Goal: Task Accomplishment & Management: Complete application form

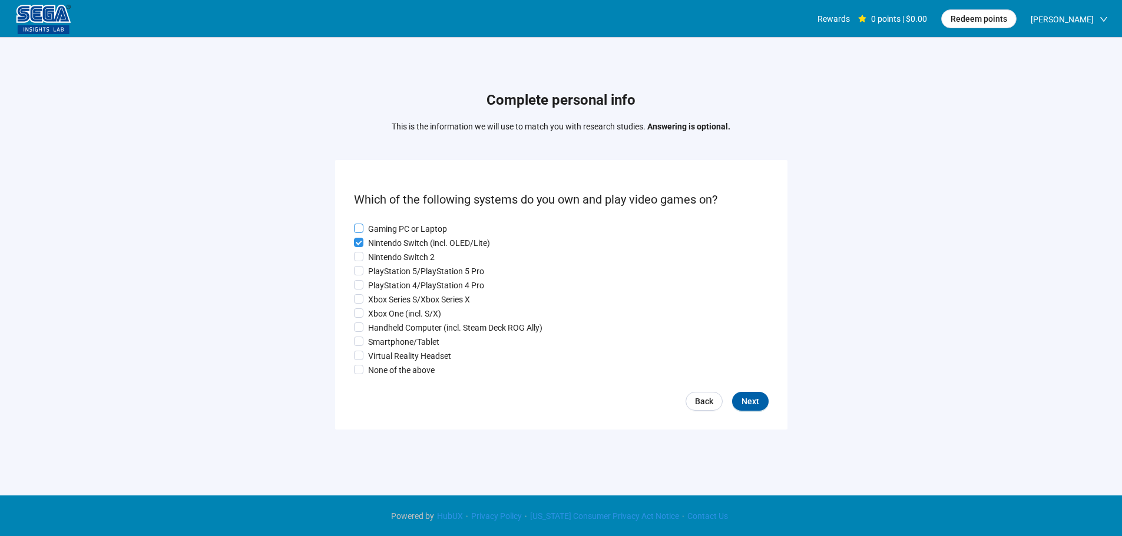
click at [392, 223] on p "Gaming PC or Laptop" at bounding box center [407, 229] width 79 height 13
drag, startPoint x: 382, startPoint y: 260, endPoint x: 380, endPoint y: 268, distance: 8.6
click at [382, 260] on p "Nintendo Switch 2" at bounding box center [401, 257] width 67 height 13
click at [380, 284] on p "PlayStation 4/PlayStation 4 Pro" at bounding box center [426, 285] width 116 height 13
click at [377, 310] on label "Xbox One (incl. S/X)" at bounding box center [561, 313] width 415 height 13
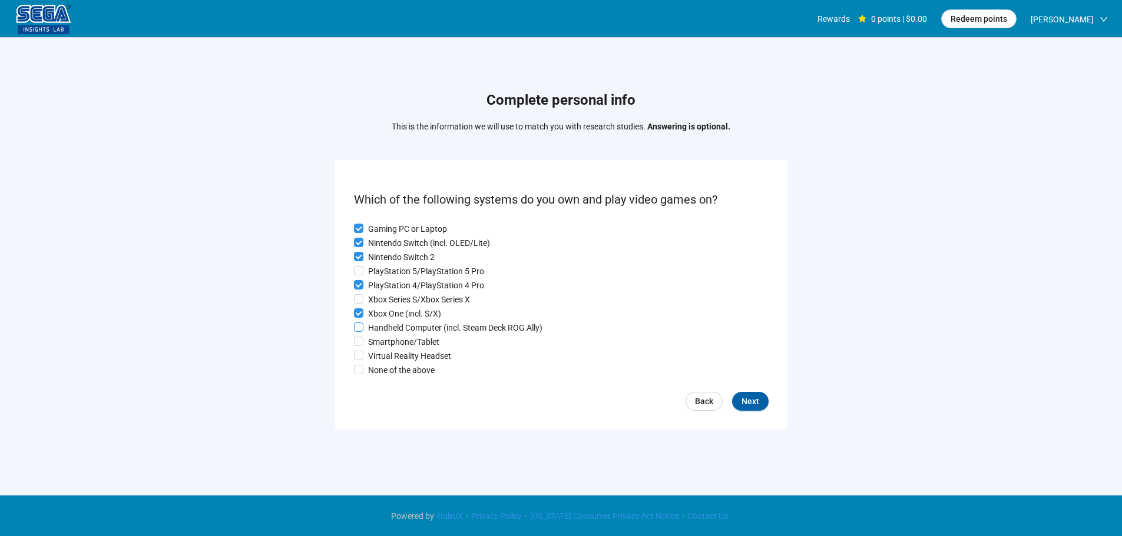
click at [379, 327] on p "Handheld Computer (incl. Steam Deck ROG Ally)" at bounding box center [455, 328] width 174 height 13
click at [380, 344] on p "Smartphone/Tablet" at bounding box center [403, 342] width 71 height 13
click at [382, 353] on p "Virtual Reality Headset" at bounding box center [409, 356] width 83 height 13
click at [761, 405] on button "Next" at bounding box center [750, 401] width 37 height 19
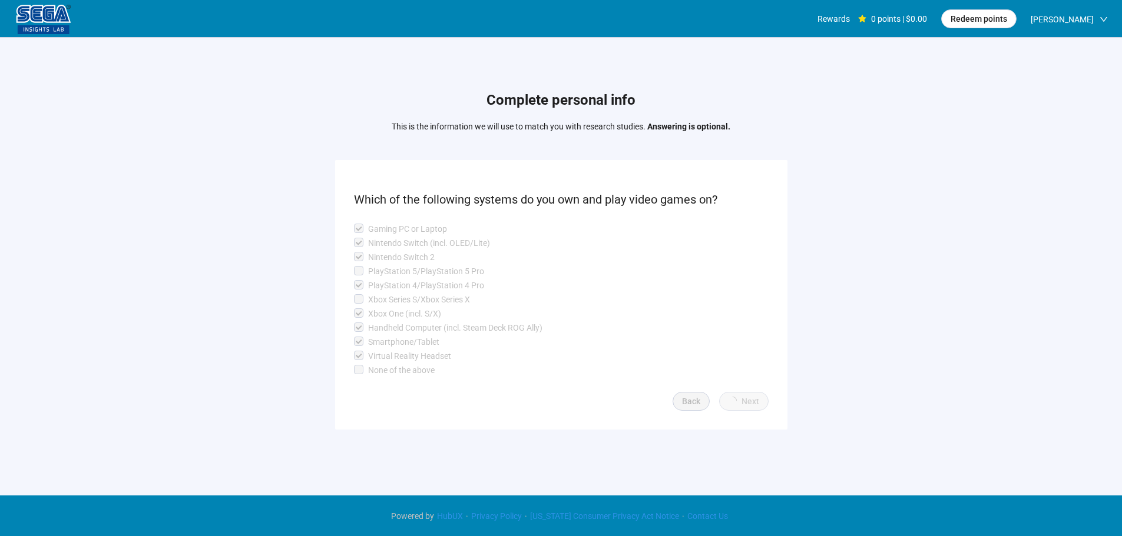
scroll to position [1, 0]
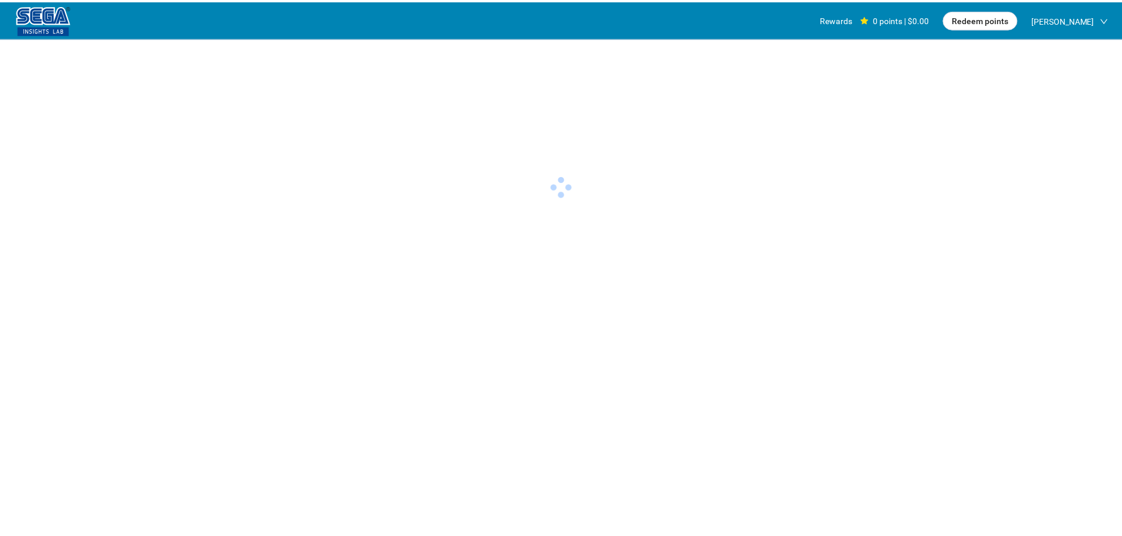
scroll to position [1, 0]
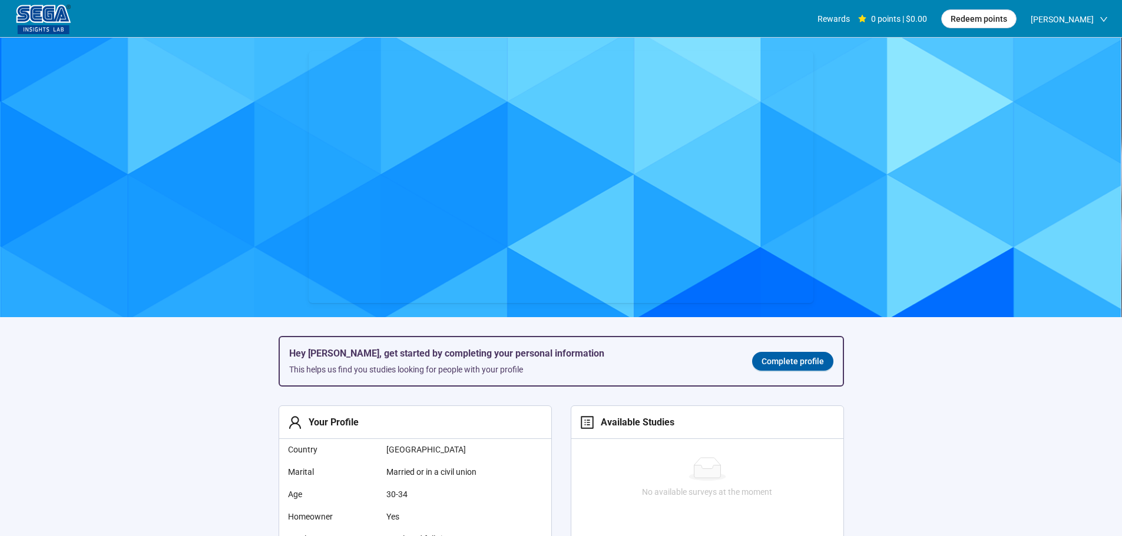
click at [809, 361] on span "Complete profile" at bounding box center [792, 361] width 62 height 13
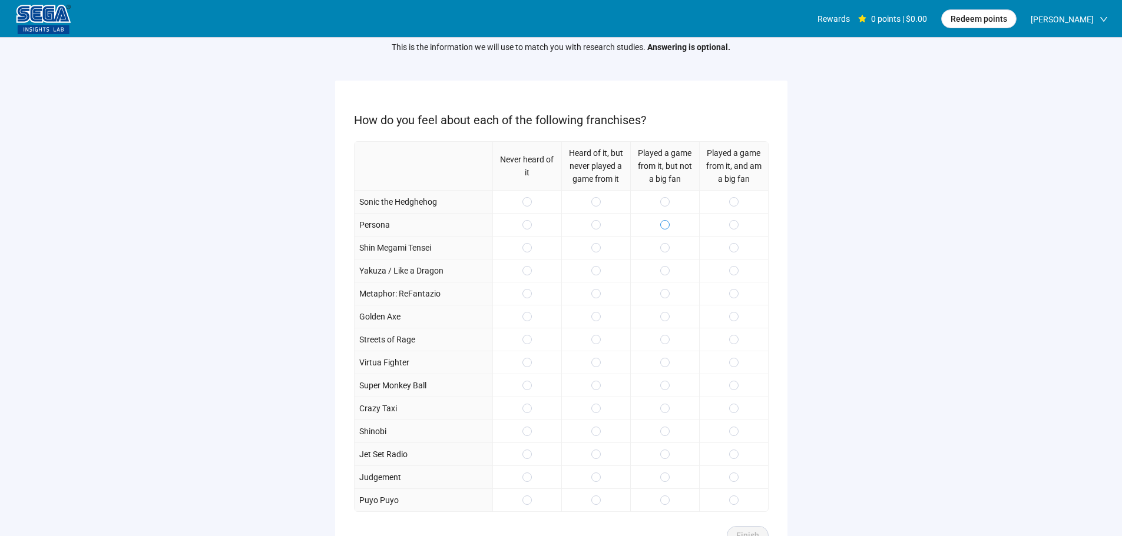
scroll to position [59, 0]
click at [668, 243] on span at bounding box center [664, 247] width 9 height 9
click at [730, 320] on span at bounding box center [733, 316] width 9 height 9
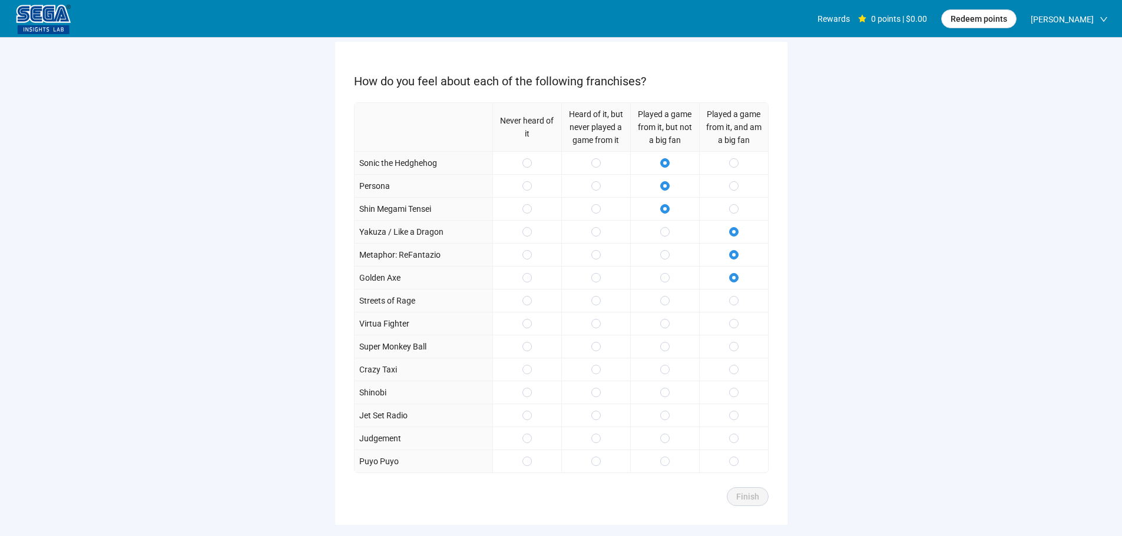
scroll to position [118, 0]
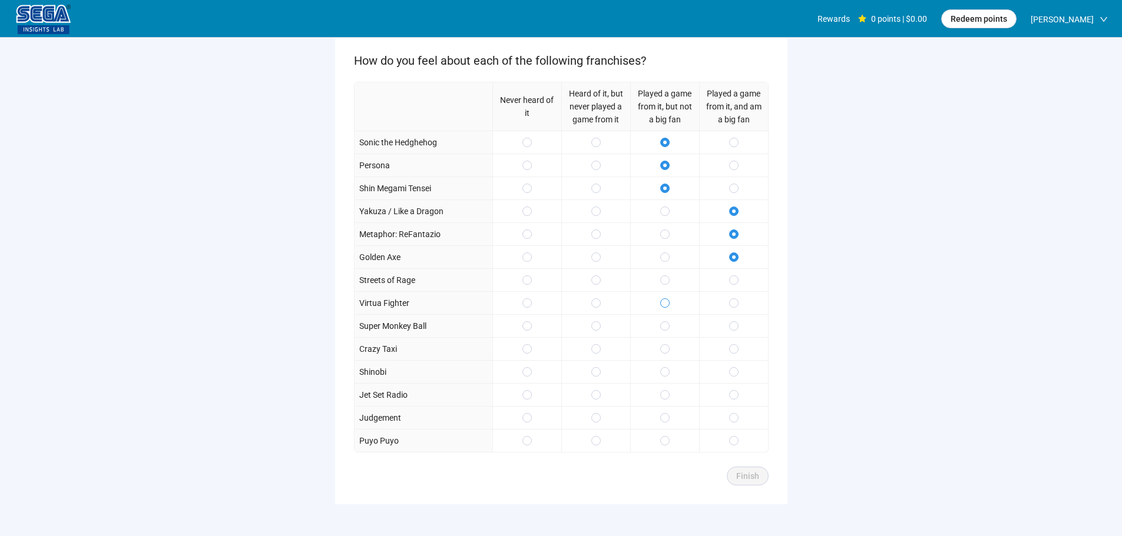
click at [661, 305] on span at bounding box center [664, 303] width 9 height 9
click at [669, 281] on span at bounding box center [664, 280] width 9 height 9
click at [662, 327] on span at bounding box center [664, 326] width 9 height 9
click at [665, 346] on span at bounding box center [664, 348] width 9 height 9
click at [737, 375] on span at bounding box center [733, 371] width 9 height 9
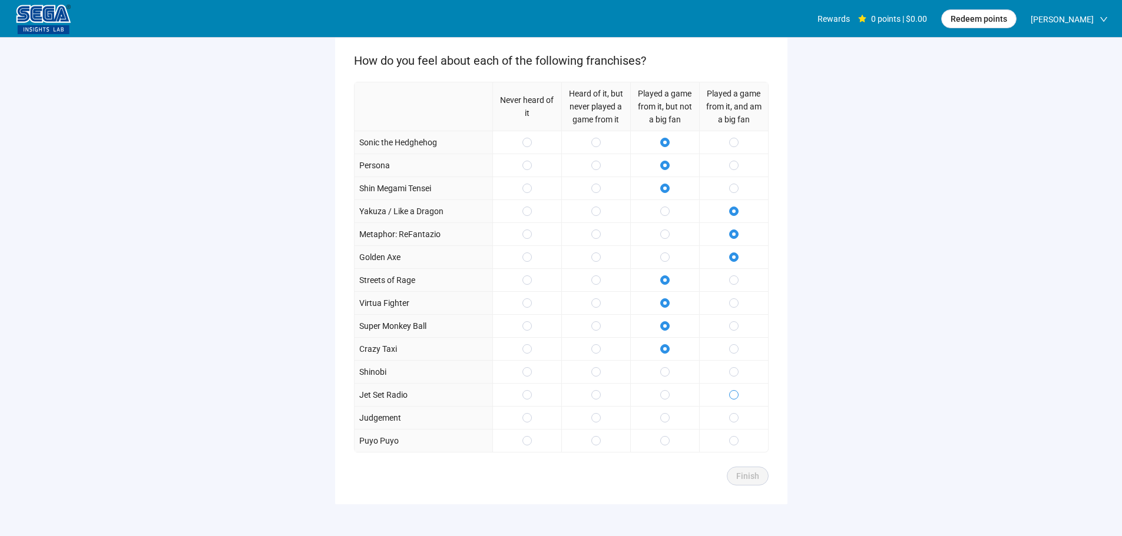
click at [733, 390] on div at bounding box center [733, 394] width 69 height 23
click at [732, 436] on label at bounding box center [733, 441] width 9 height 13
click at [754, 477] on span "Finish" at bounding box center [747, 476] width 23 height 13
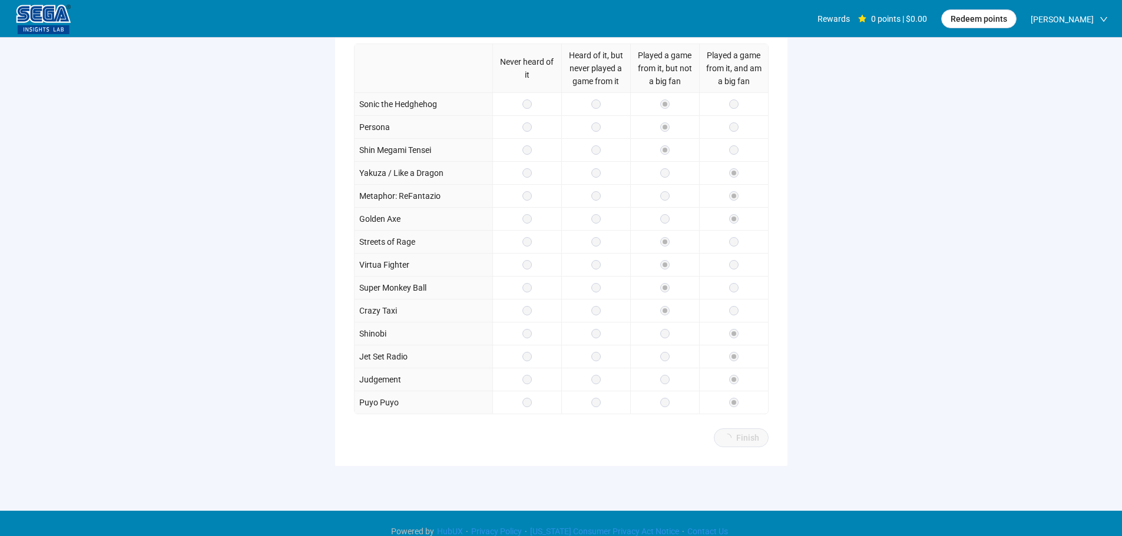
scroll to position [172, 0]
